Goal: Find specific page/section

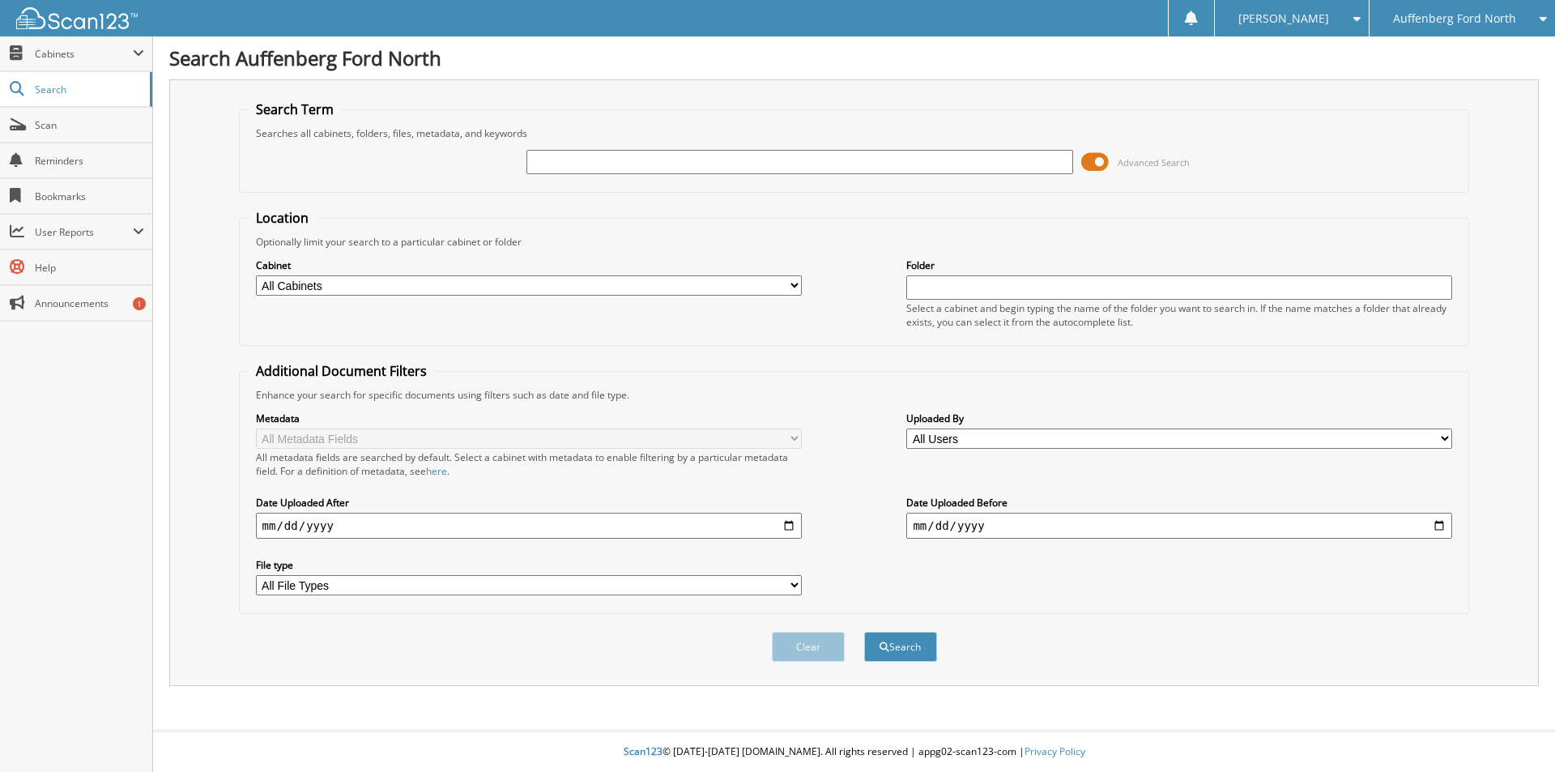
drag, startPoint x: 541, startPoint y: 159, endPoint x: 425, endPoint y: 114, distance: 124.0
click at [541, 155] on input "text" at bounding box center [799, 162] width 546 height 24
type input "650038"
click at [864, 632] on button "Search" at bounding box center [900, 647] width 73 height 30
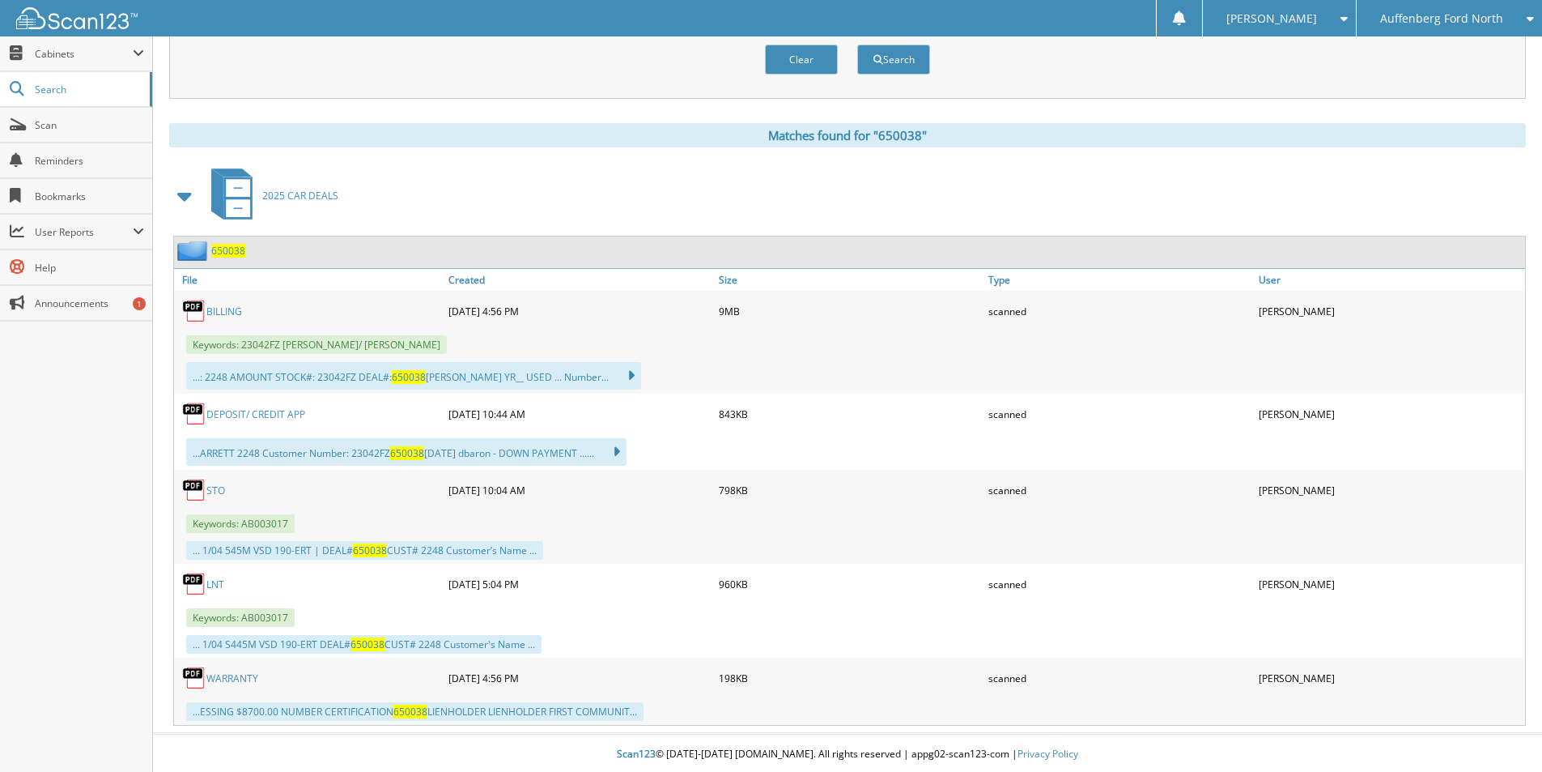
scroll to position [590, 0]
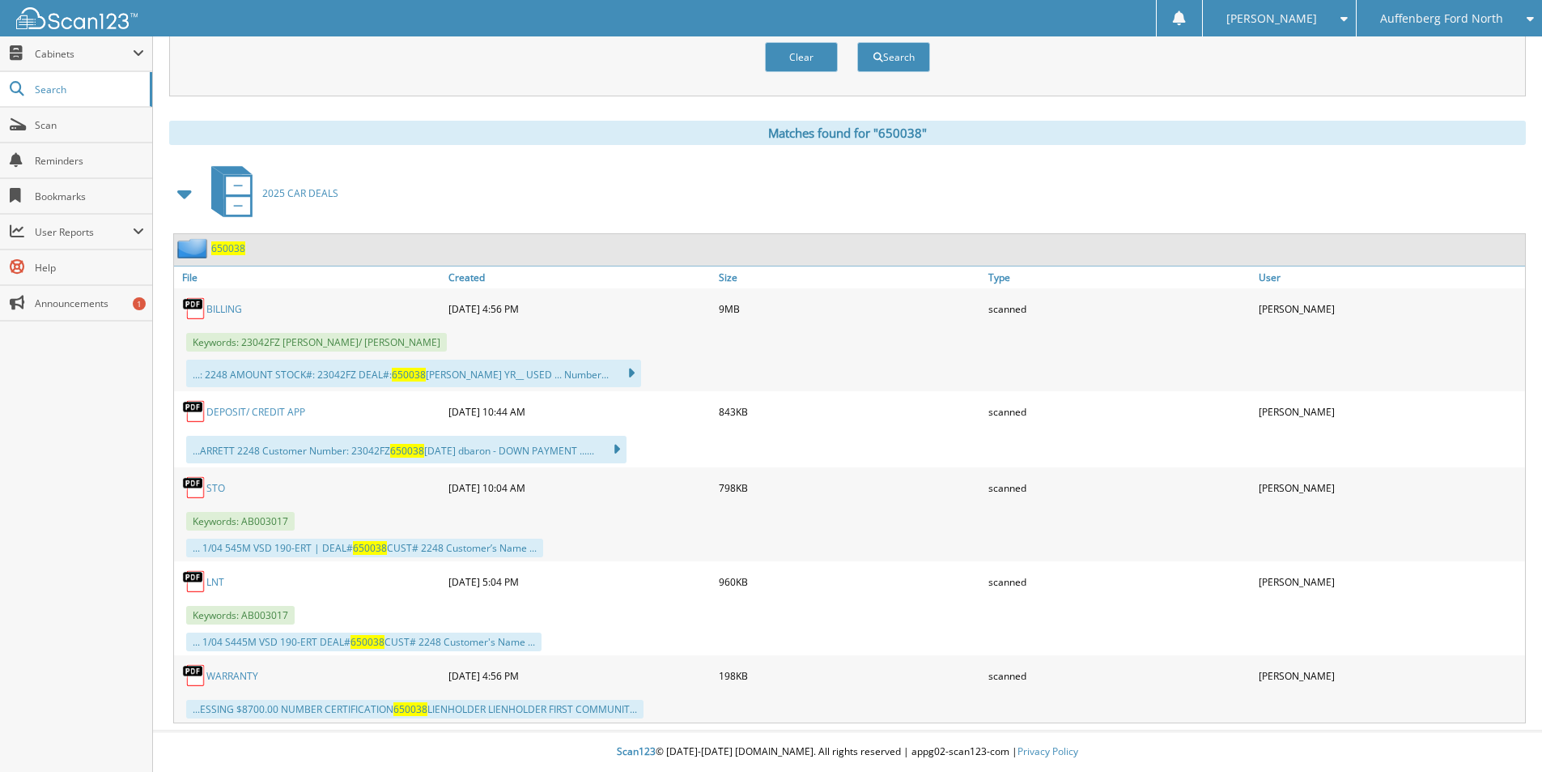
click at [278, 412] on link "DEPOSIT/ CREDIT APP" at bounding box center [255, 412] width 99 height 14
